Goal: Information Seeking & Learning: Learn about a topic

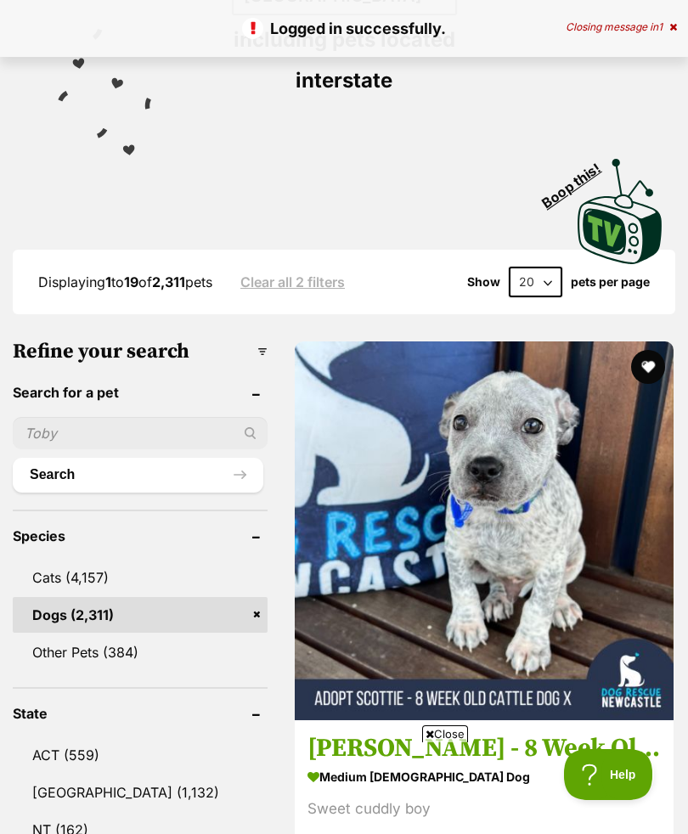
scroll to position [690, 0]
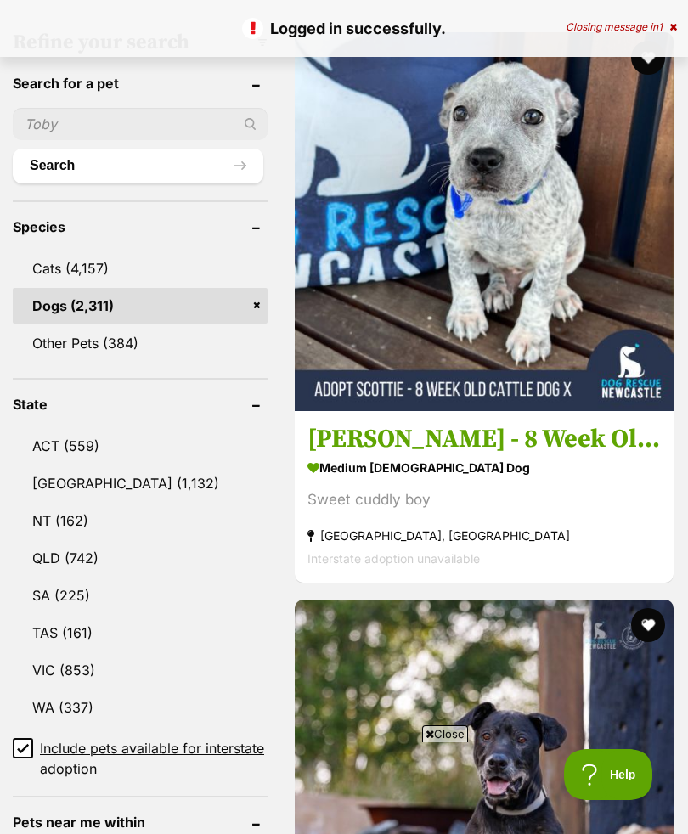
click at [80, 652] on link "VIC (853)" at bounding box center [140, 670] width 255 height 36
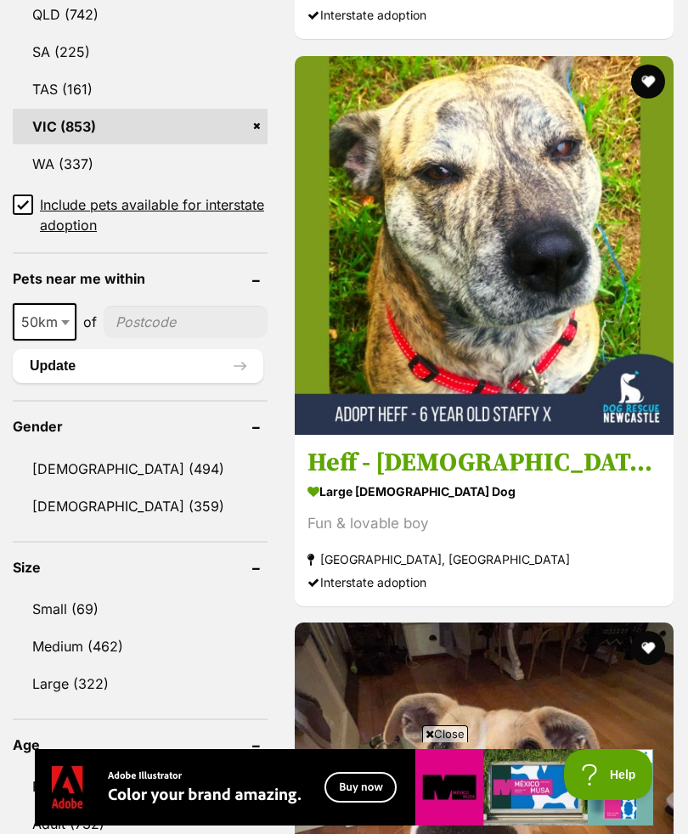
scroll to position [1356, 0]
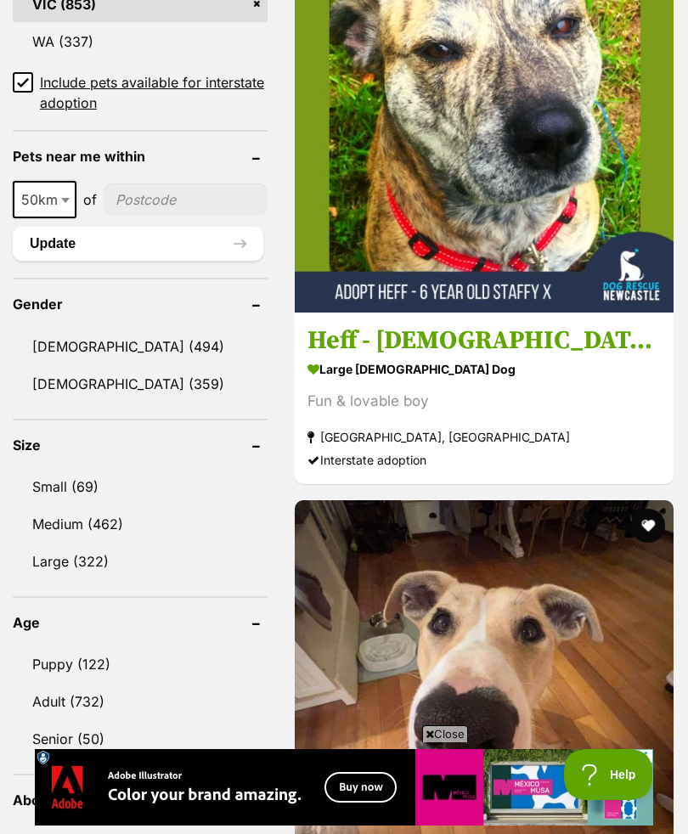
click at [93, 721] on link "Senior (50)" at bounding box center [140, 739] width 255 height 36
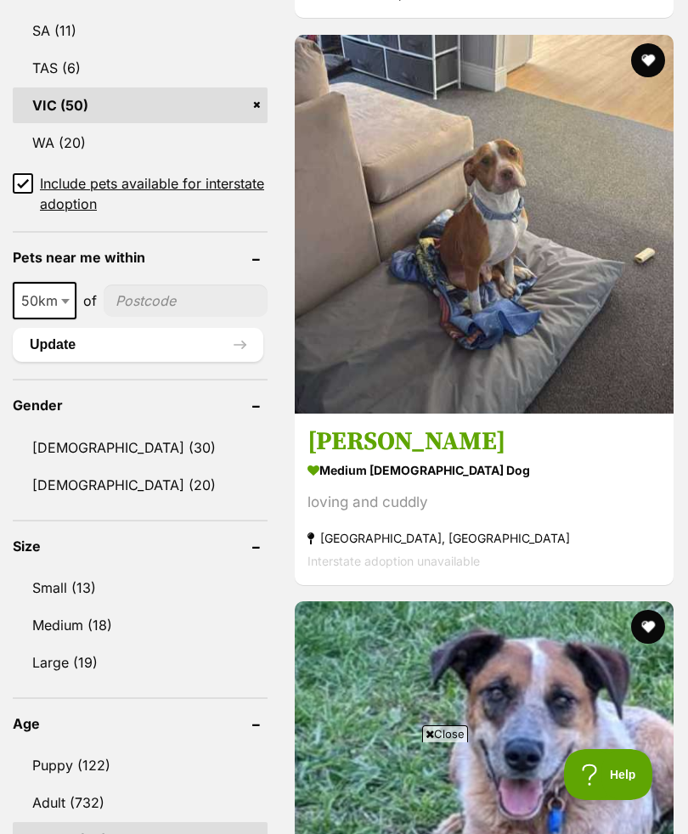
scroll to position [1590, 0]
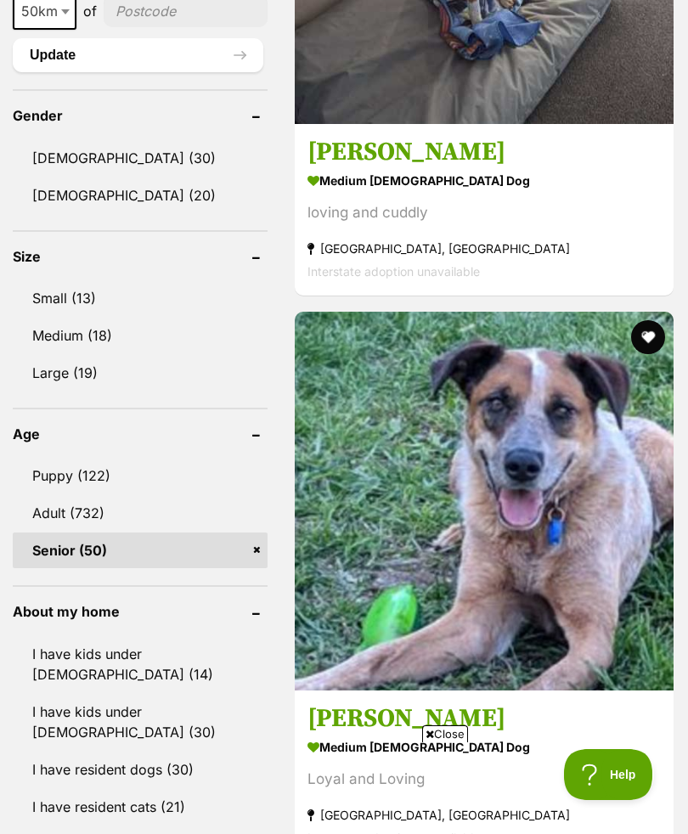
click at [227, 604] on header "About my home" at bounding box center [140, 611] width 255 height 15
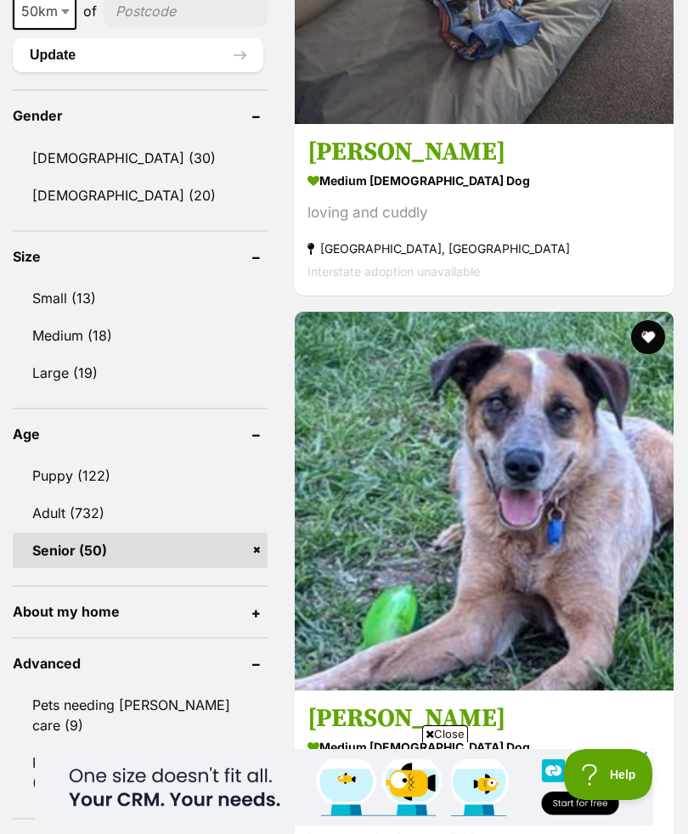
click at [227, 604] on header "About my home" at bounding box center [140, 611] width 255 height 15
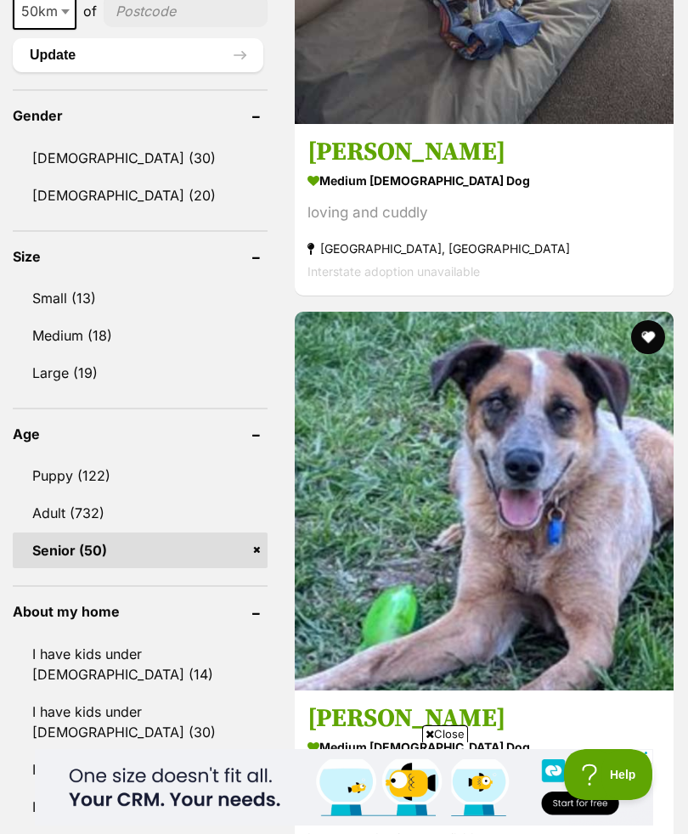
click at [228, 604] on header "About my home" at bounding box center [140, 611] width 255 height 15
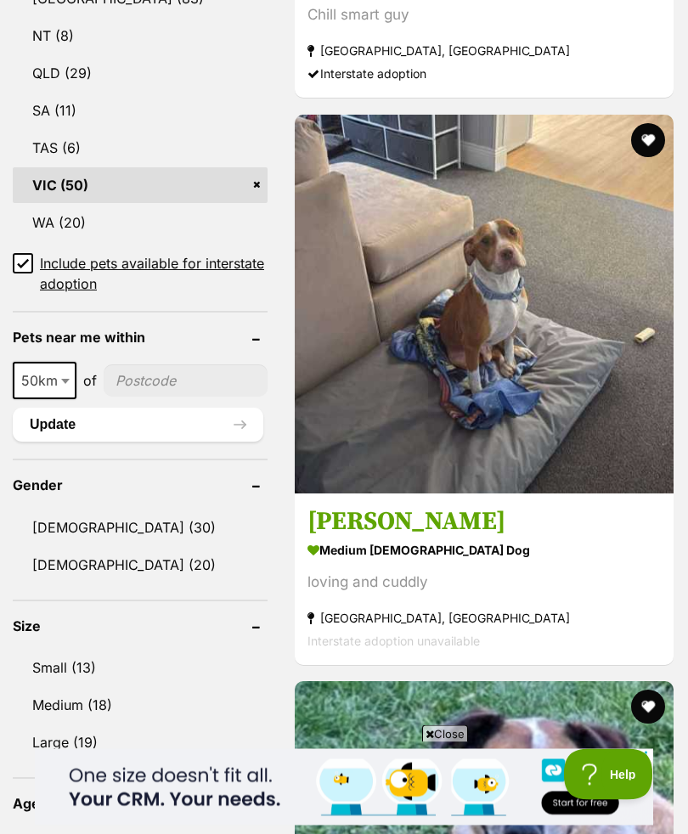
scroll to position [1221, 0]
click at [80, 649] on link "Small (13)" at bounding box center [140, 667] width 255 height 36
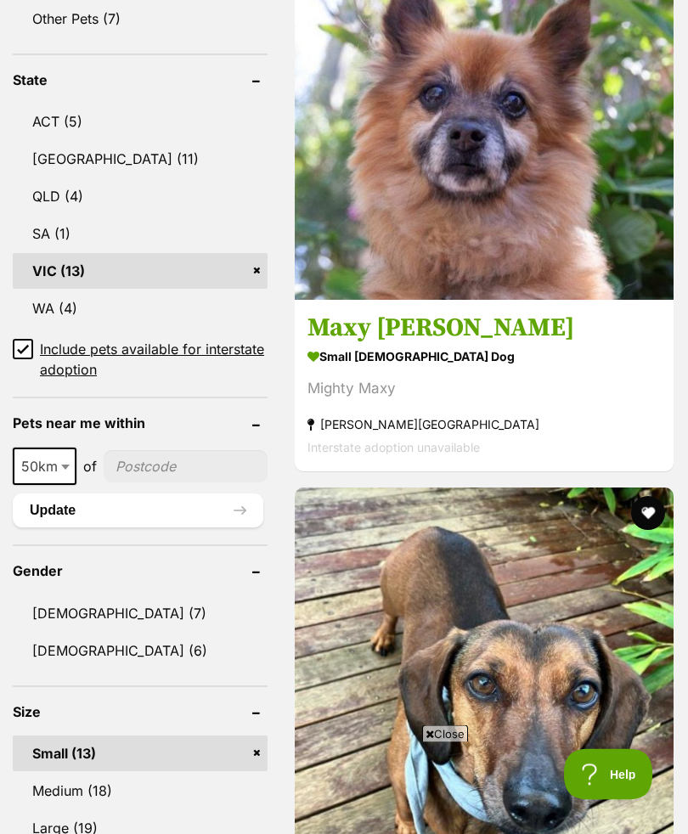
scroll to position [1086, 0]
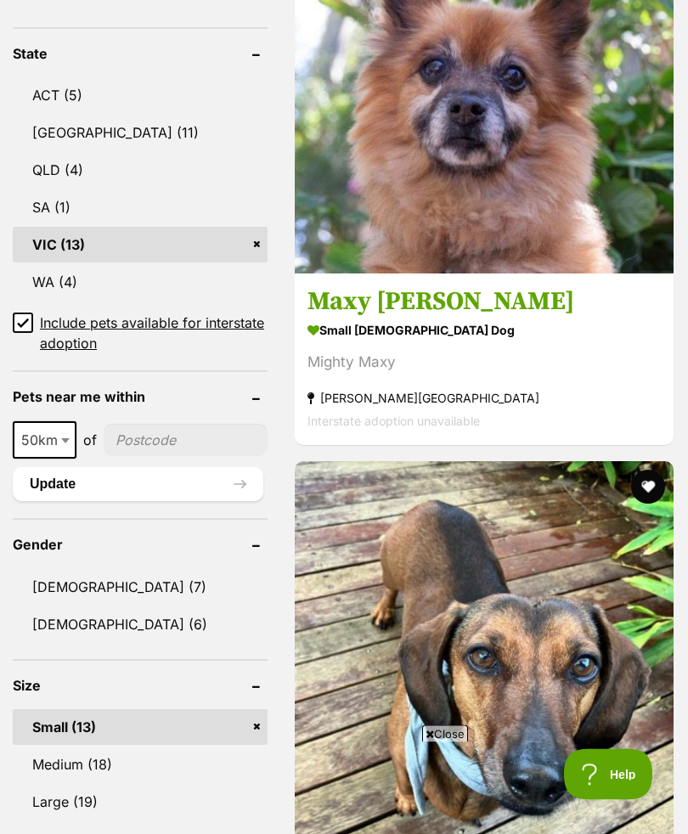
click at [580, 350] on section "small male Dog Mighty Maxy Elwood, VIC Interstate adoption unavailable" at bounding box center [483, 375] width 353 height 115
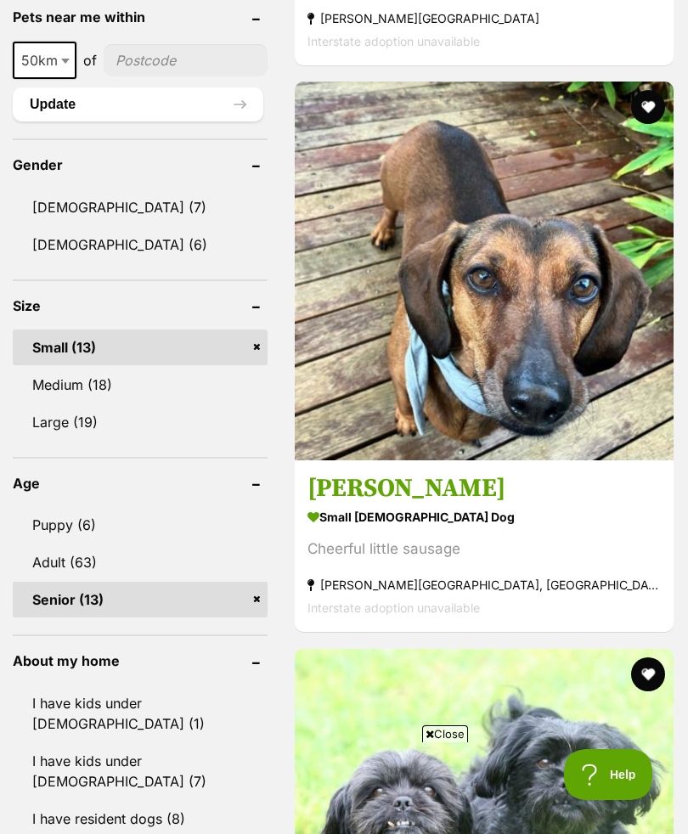
scroll to position [1490, 0]
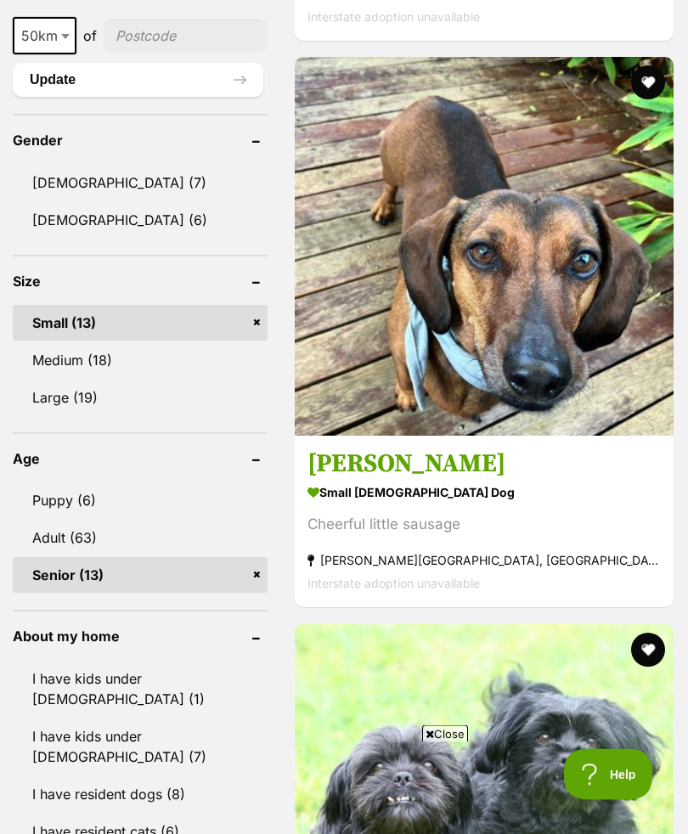
click at [545, 449] on h3 "Frankie Silvanus" at bounding box center [483, 465] width 353 height 32
click at [541, 436] on link "Frankie Silvanus small male Dog Cheerful little sausage Patterson Lakes, VIC In…" at bounding box center [484, 522] width 379 height 172
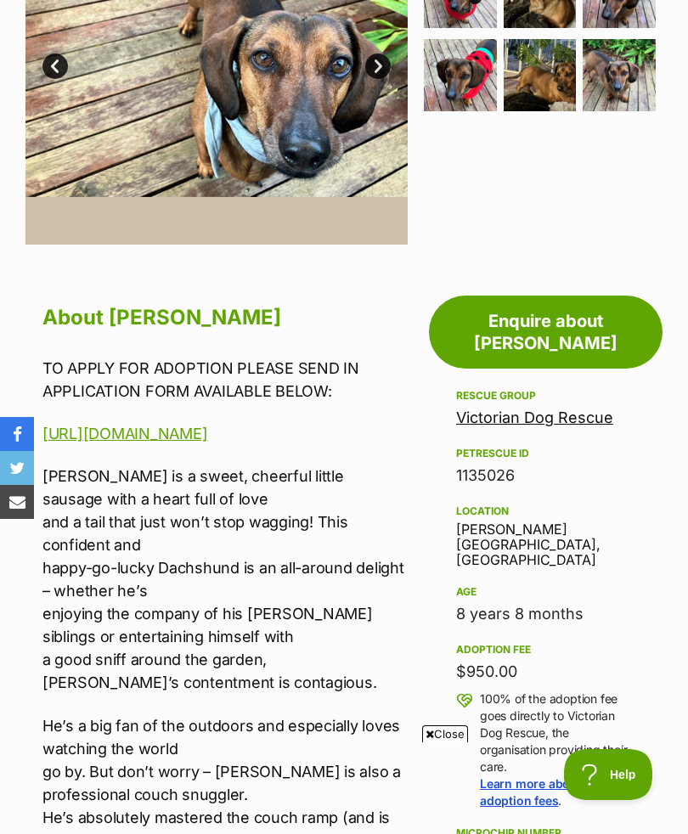
scroll to position [451, 0]
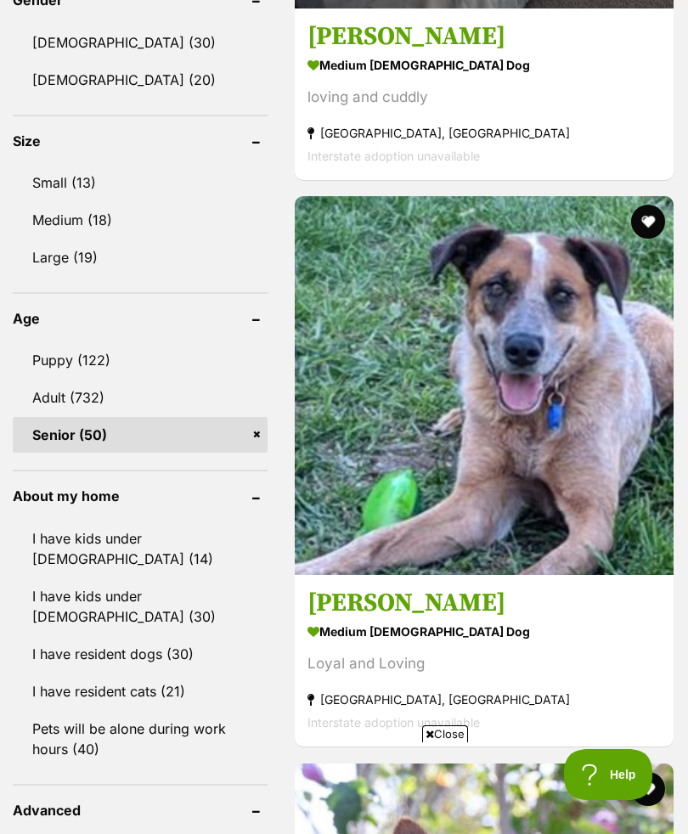
click at [74, 165] on link "Small (13)" at bounding box center [140, 183] width 255 height 36
click at [76, 165] on link "Small (13)" at bounding box center [140, 183] width 255 height 36
click at [228, 488] on header "About my home" at bounding box center [140, 495] width 255 height 15
click at [234, 488] on header "About my home" at bounding box center [140, 495] width 255 height 15
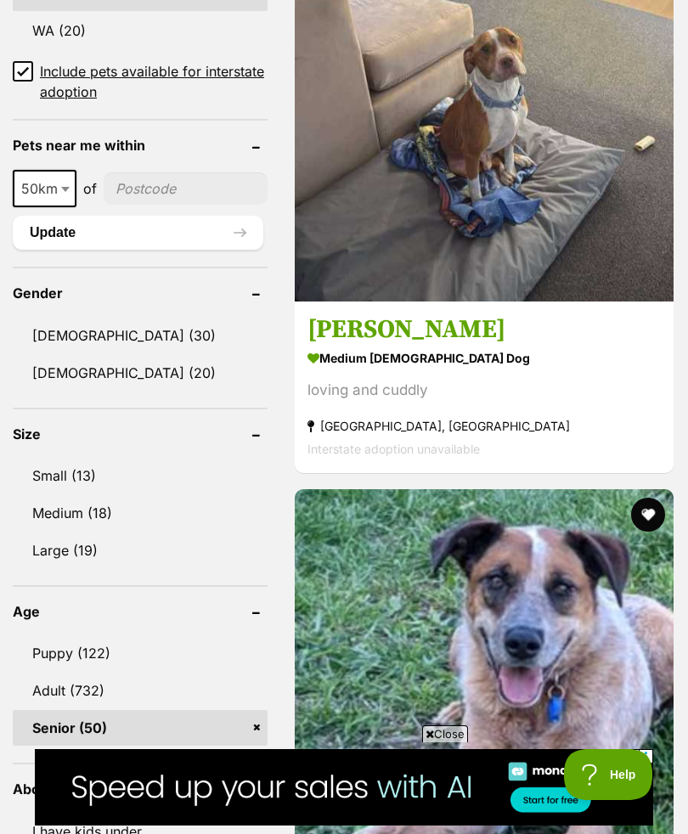
scroll to position [1434, 0]
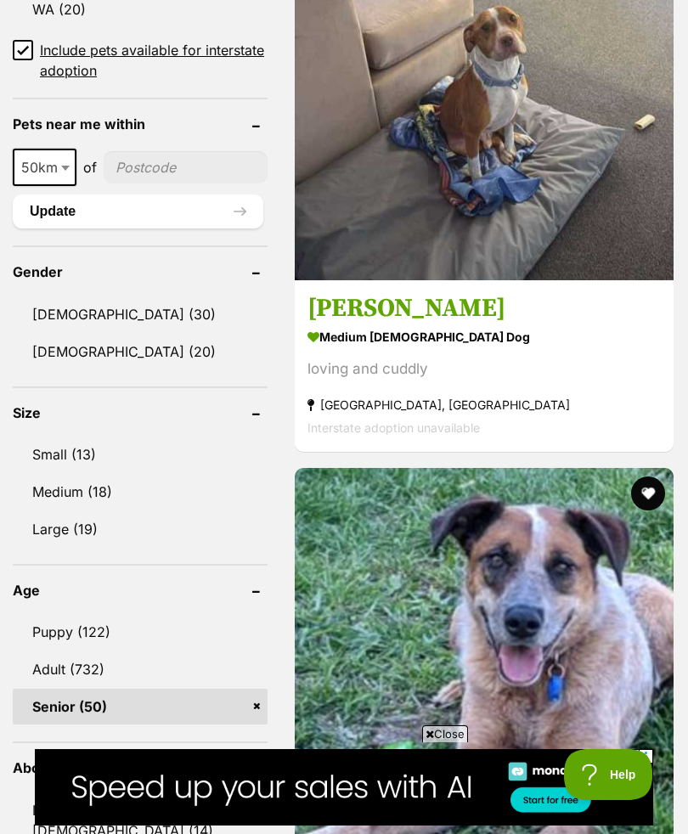
click at [82, 436] on link "Small (13)" at bounding box center [140, 454] width 255 height 36
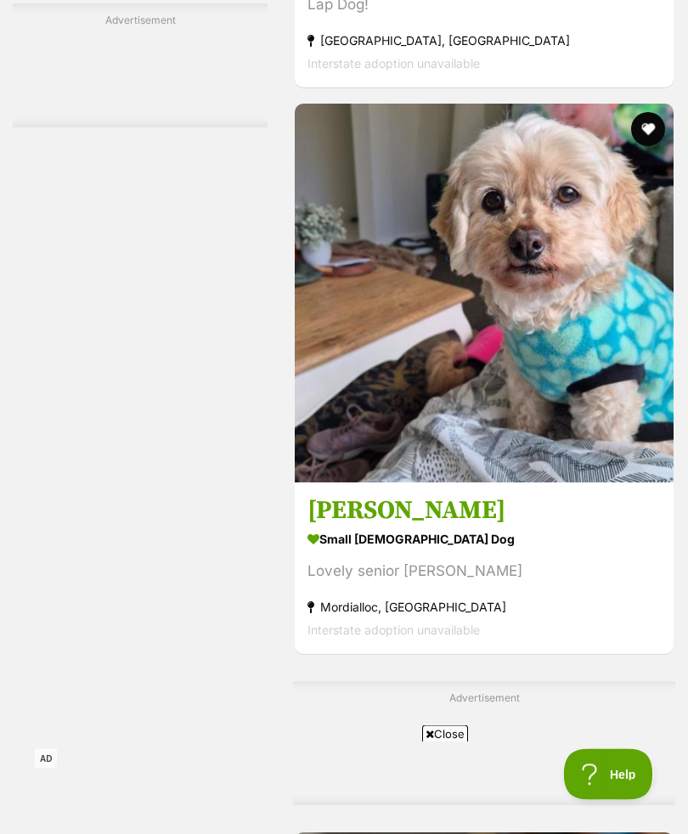
scroll to position [3726, 0]
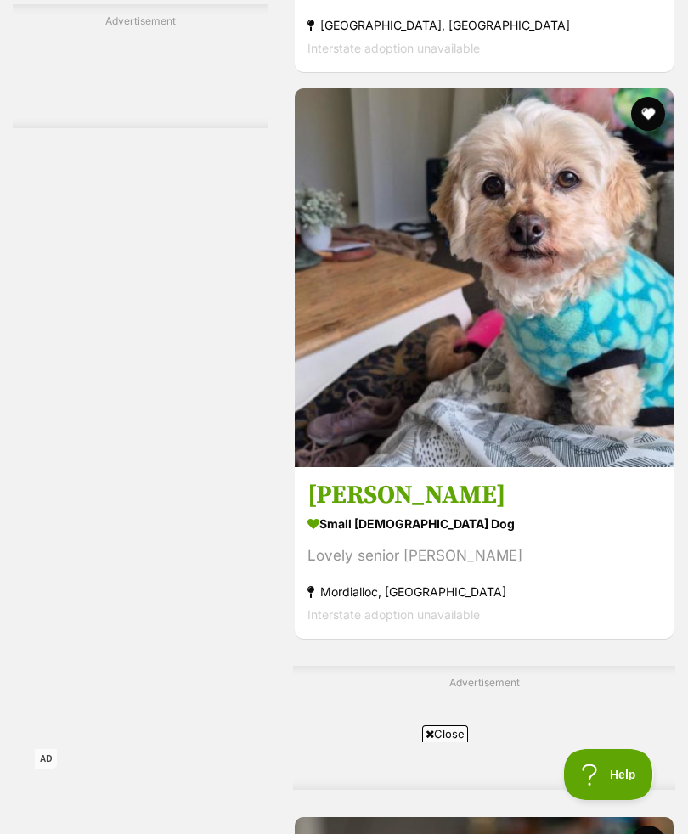
click at [593, 467] on img at bounding box center [484, 277] width 379 height 379
click at [598, 467] on img at bounding box center [484, 277] width 379 height 379
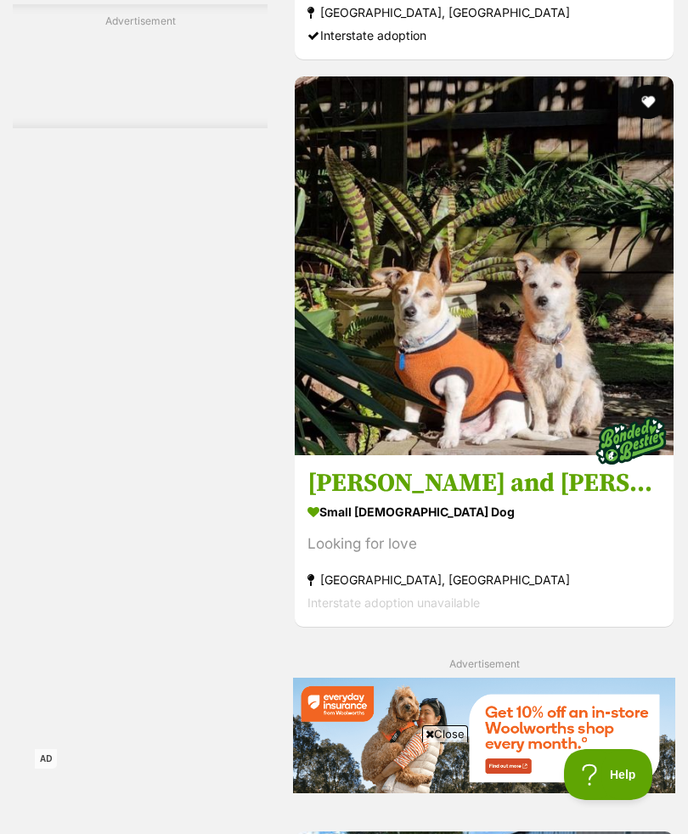
scroll to position [7799, 0]
